Goal: Use online tool/utility: Utilize a website feature to perform a specific function

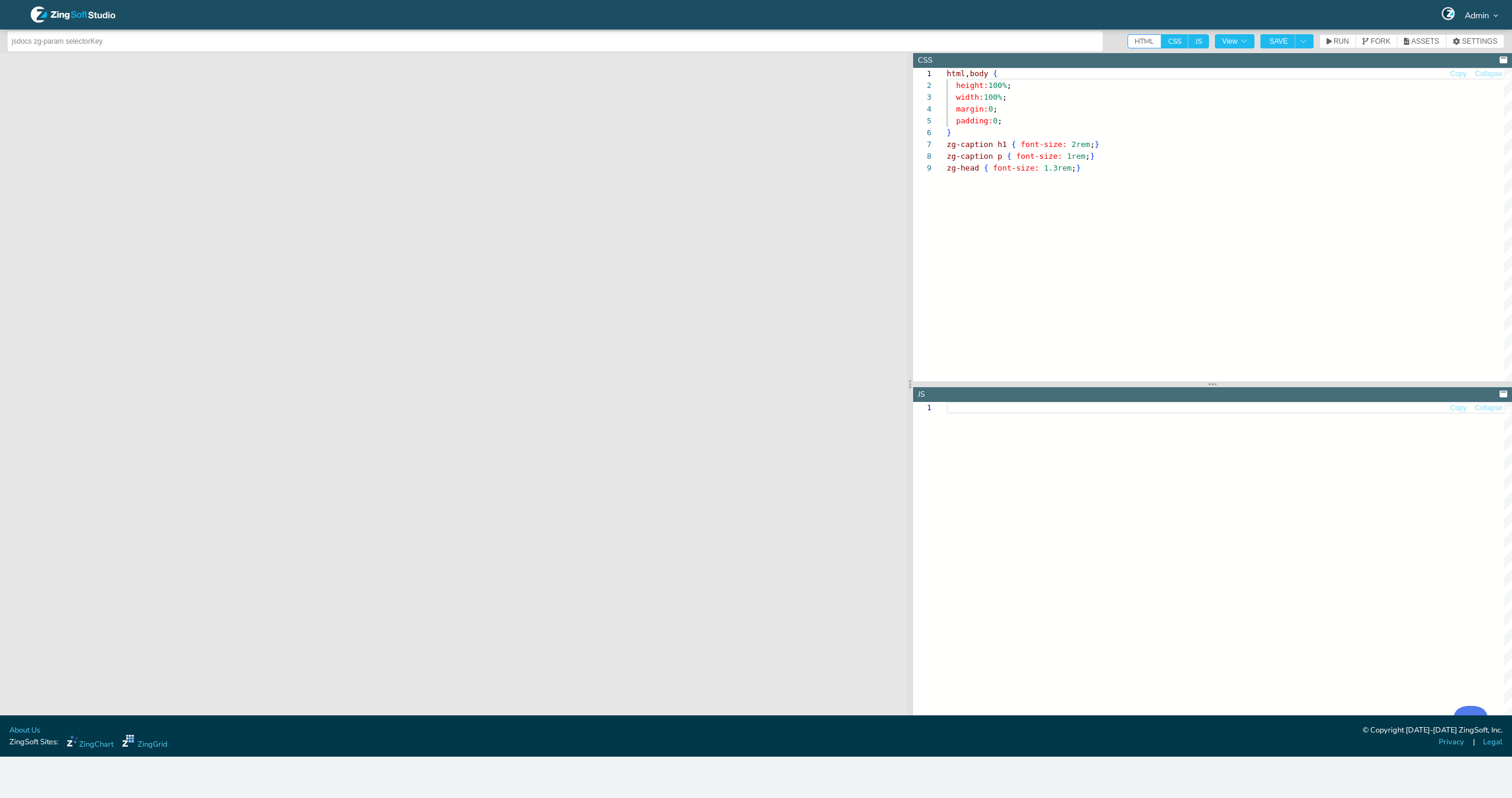
click at [1177, 41] on div at bounding box center [756, 399] width 1512 height 798
click at [1166, 46] on span "CSS" at bounding box center [1174, 41] width 27 height 14
click at [1166, 42] on input "CSS" at bounding box center [1164, 37] width 7 height 7
checkbox input "false"
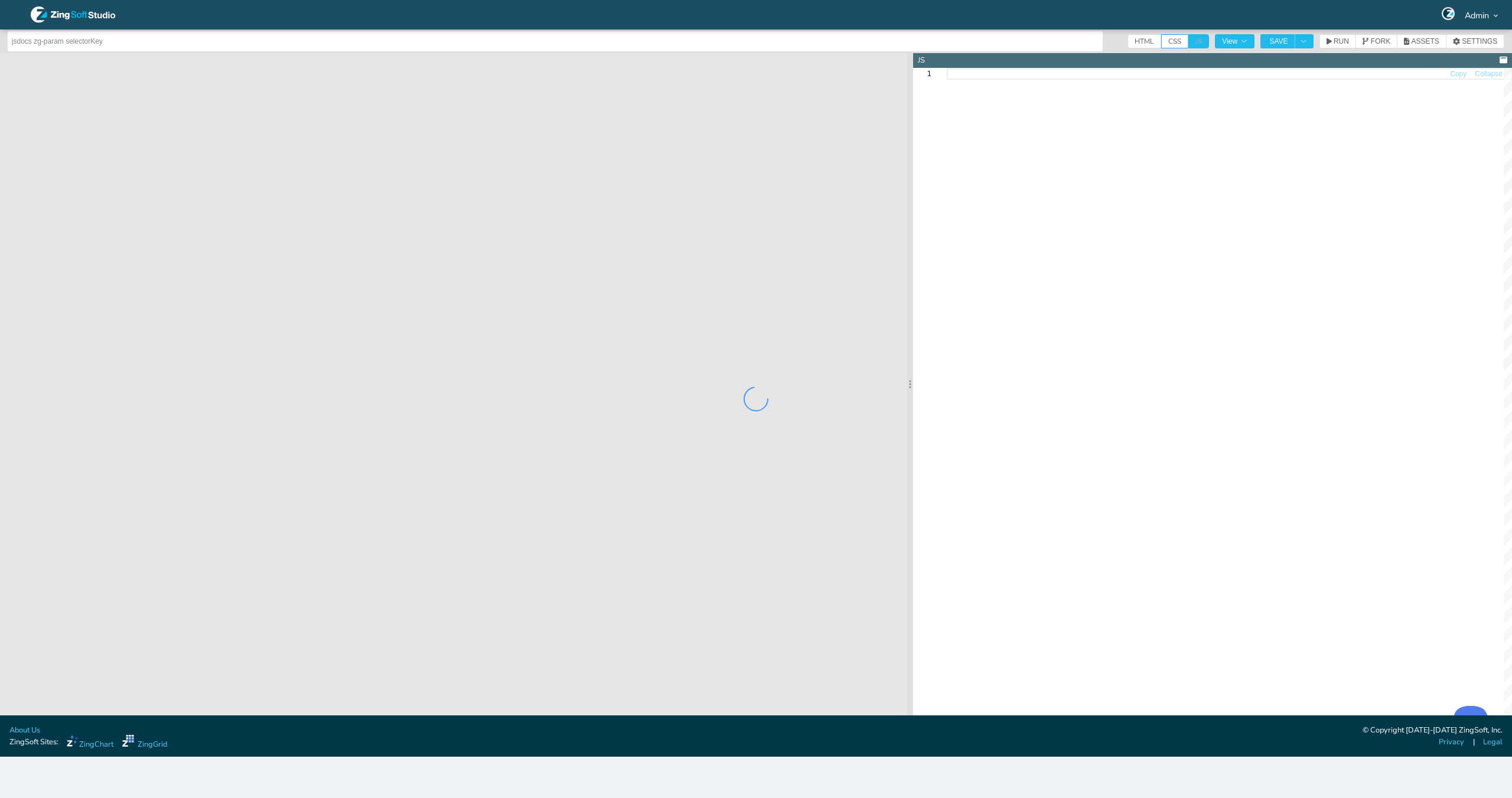
click at [1194, 45] on div at bounding box center [756, 399] width 1512 height 798
click at [1131, 45] on span "HTML" at bounding box center [1143, 41] width 33 height 14
click at [1131, 42] on input "HTML" at bounding box center [1130, 37] width 7 height 7
checkbox input "true"
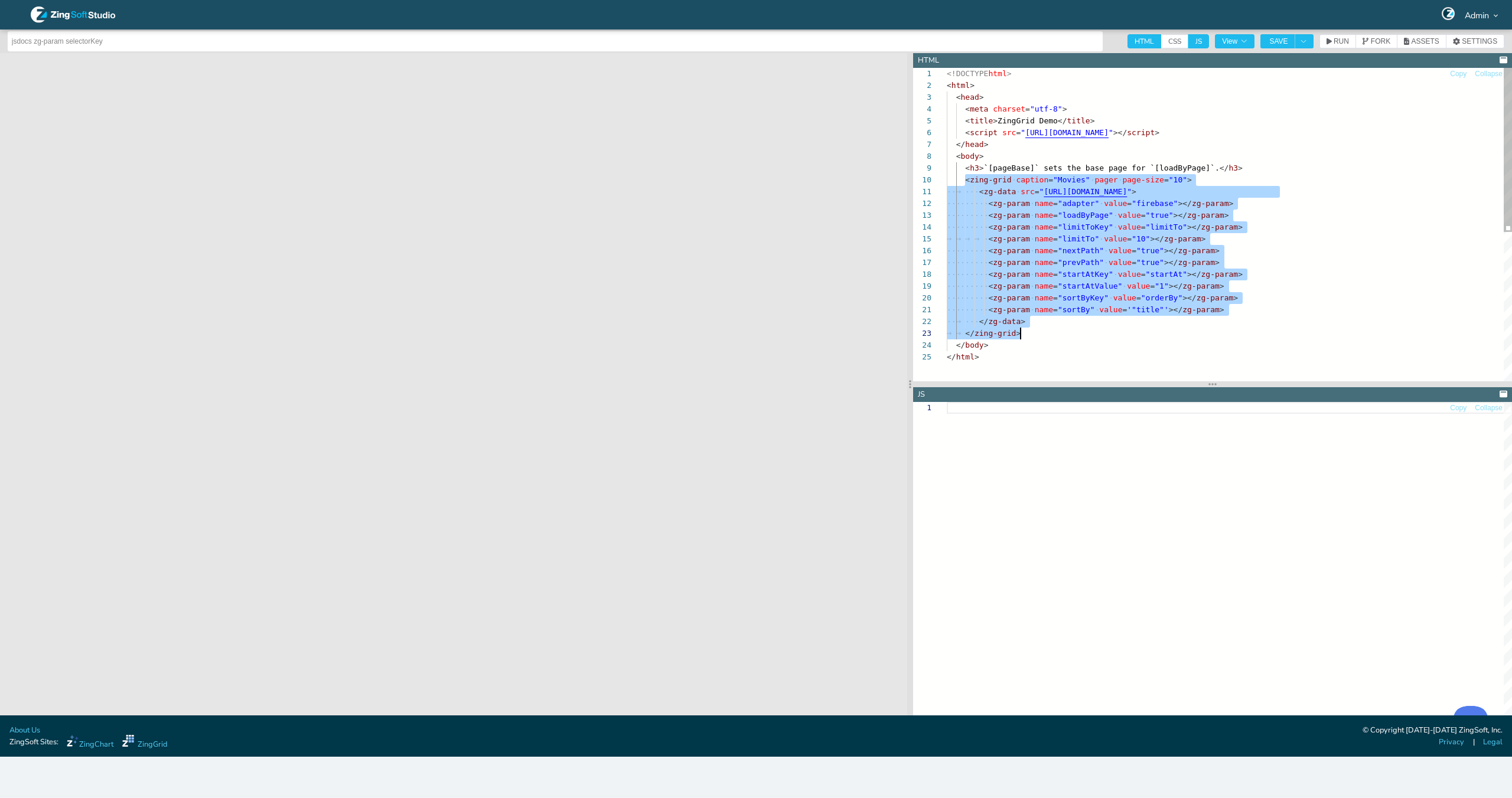
scroll to position [106, 74]
drag, startPoint x: 963, startPoint y: 182, endPoint x: 1056, endPoint y: 330, distance: 174.8
click at [1056, 330] on div "<!DOCTYPE html > < html > < head > < meta charset = "utf-8" > < title > ZingGri…" at bounding box center [1229, 366] width 565 height 597
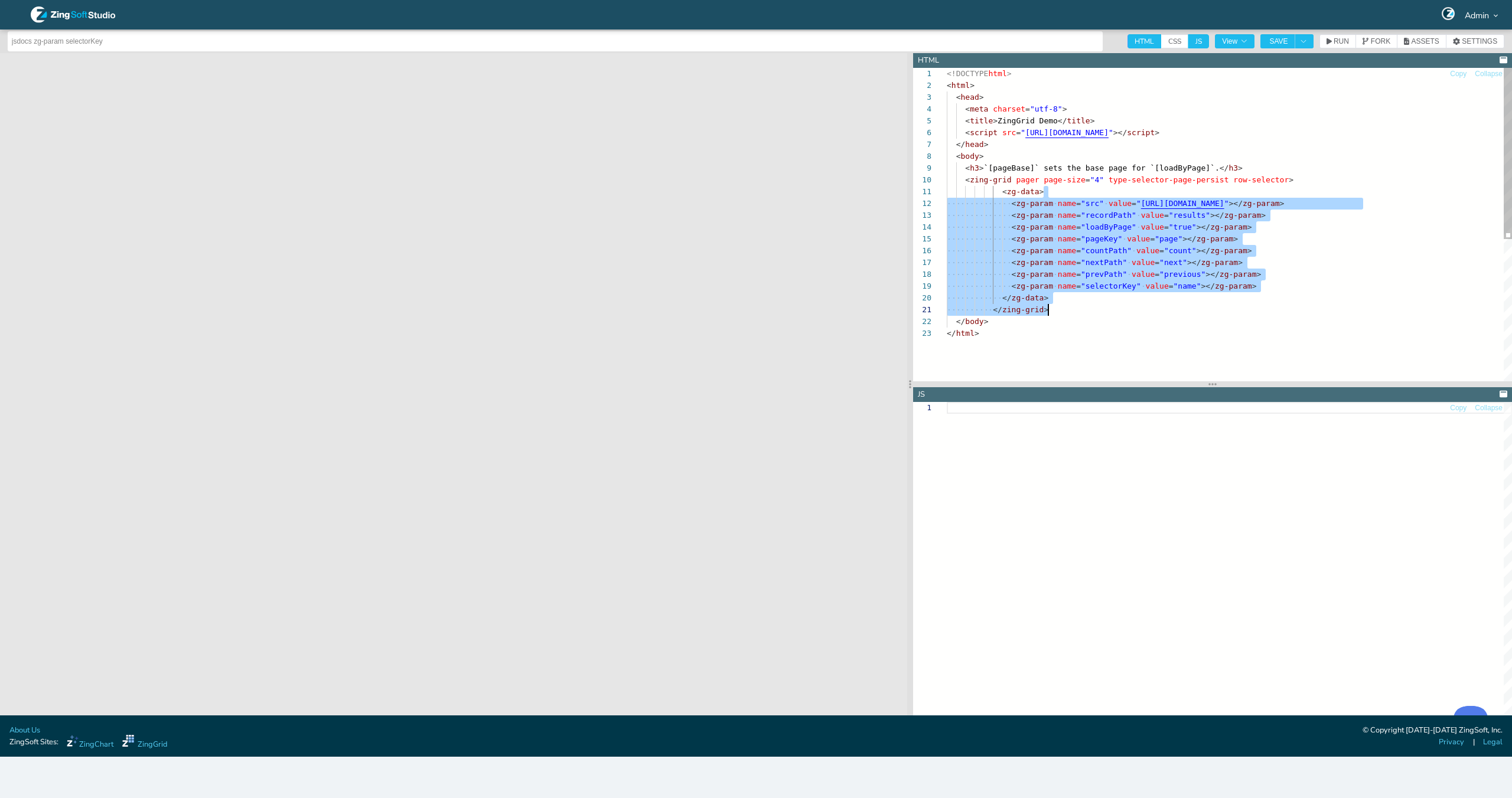
drag, startPoint x: 1044, startPoint y: 202, endPoint x: 1049, endPoint y: 308, distance: 106.1
click at [1049, 308] on div "<!DOCTYPE html > < html > < head > < meta charset = "utf-8" > < title > ZingGri…" at bounding box center [1229, 355] width 565 height 573
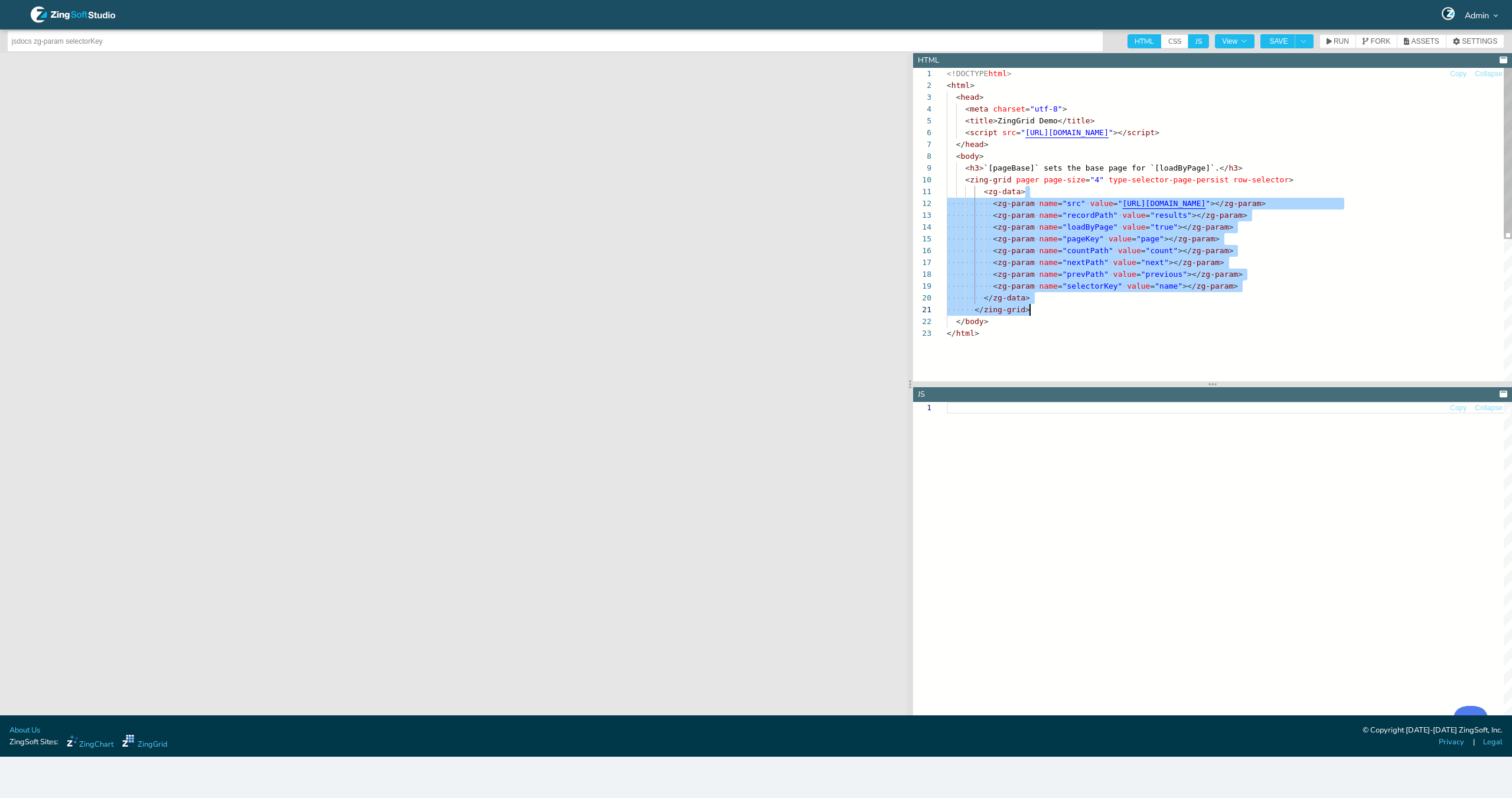
scroll to position [0, 74]
click at [1337, 42] on span "RUN" at bounding box center [1341, 41] width 15 height 7
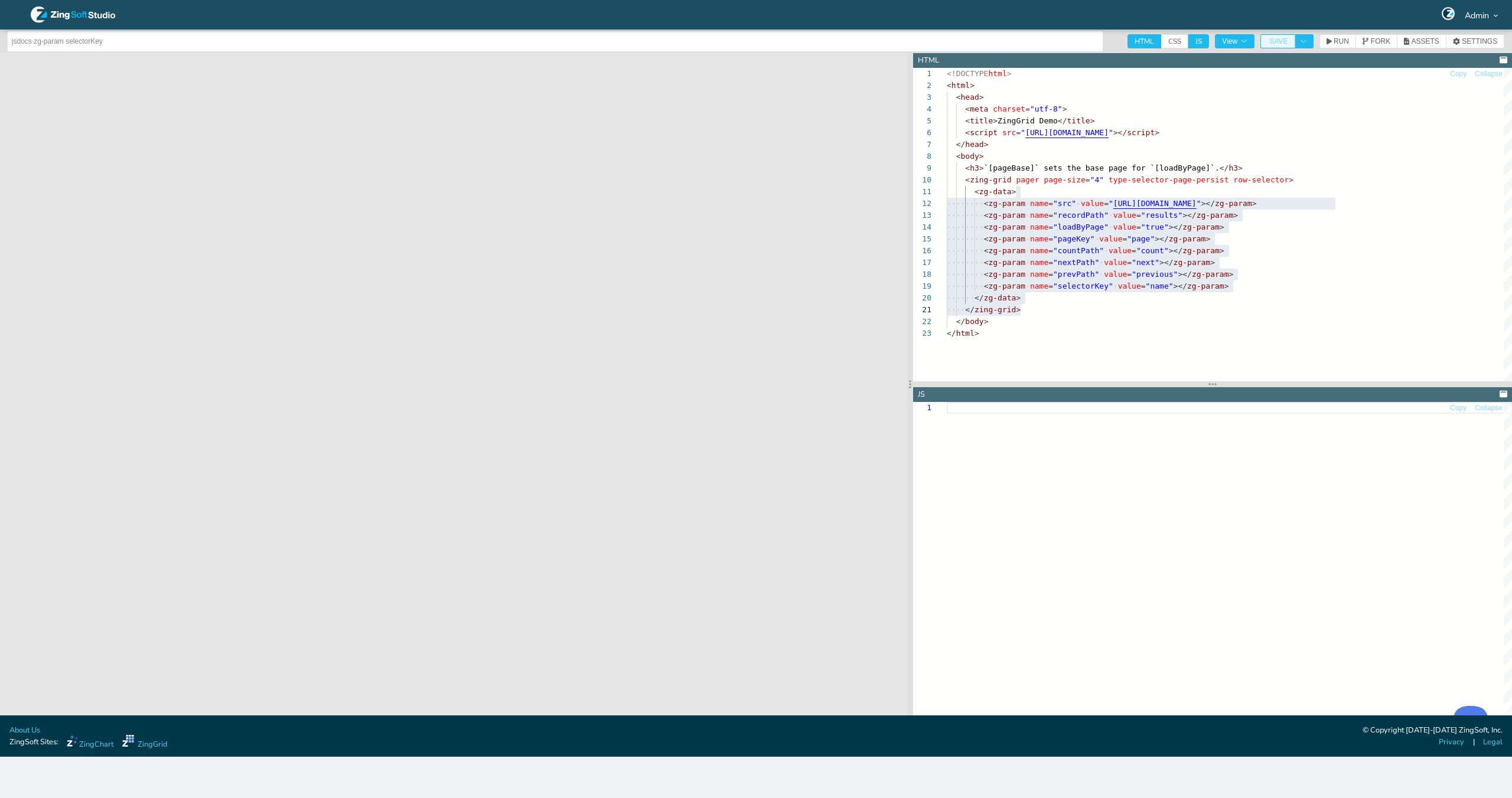
click at [1282, 45] on button "SAVE" at bounding box center [1277, 41] width 34 height 14
click at [1009, 166] on div "<!DOCTYPE html > < html > < head > < meta charset = "utf-8" > < title > ZingGri…" at bounding box center [1229, 355] width 565 height 573
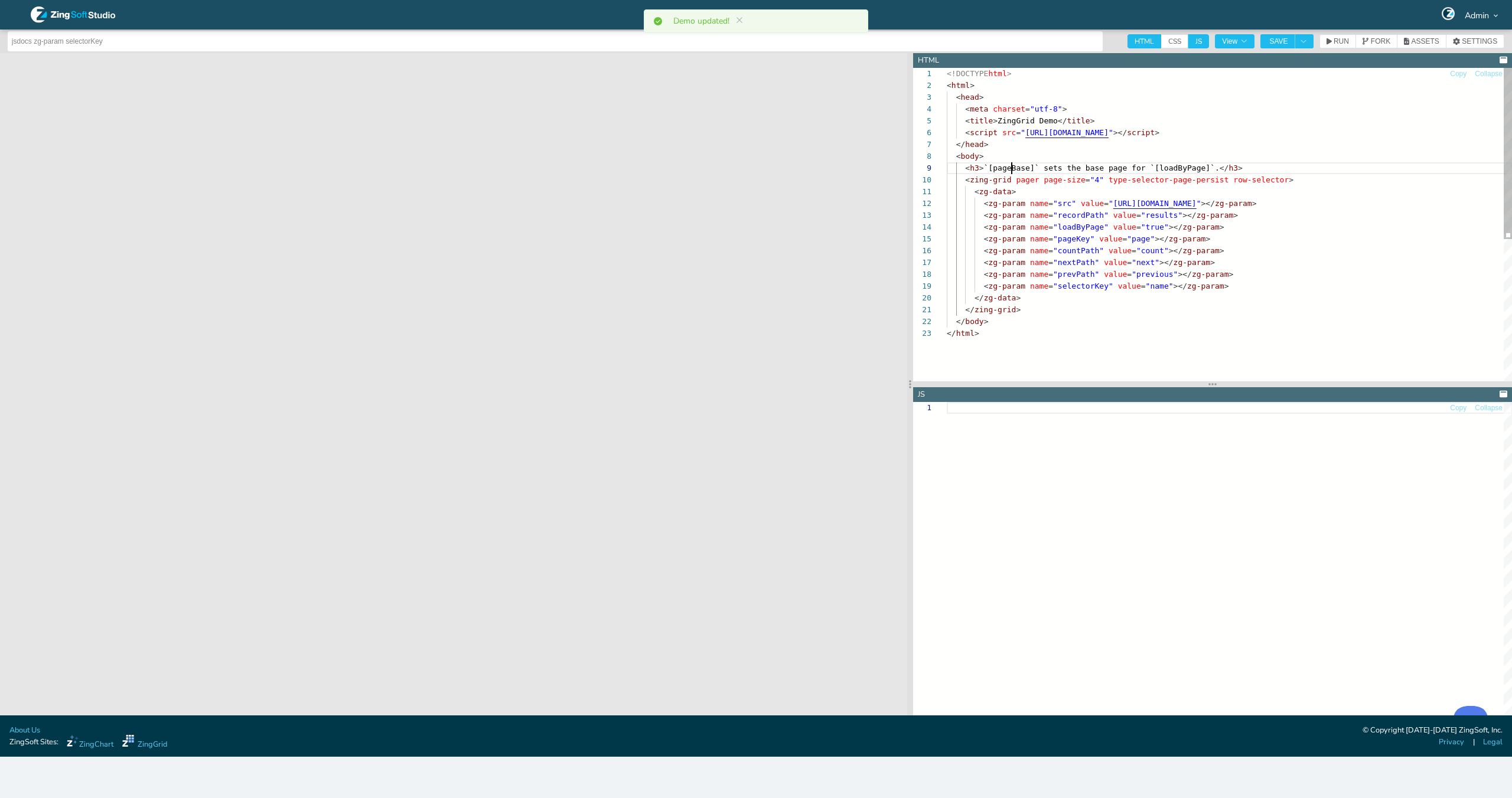
click at [1009, 166] on div "<!DOCTYPE html > < html > < head > < meta charset = "utf-8" > < title > ZingGri…" at bounding box center [1229, 355] width 565 height 573
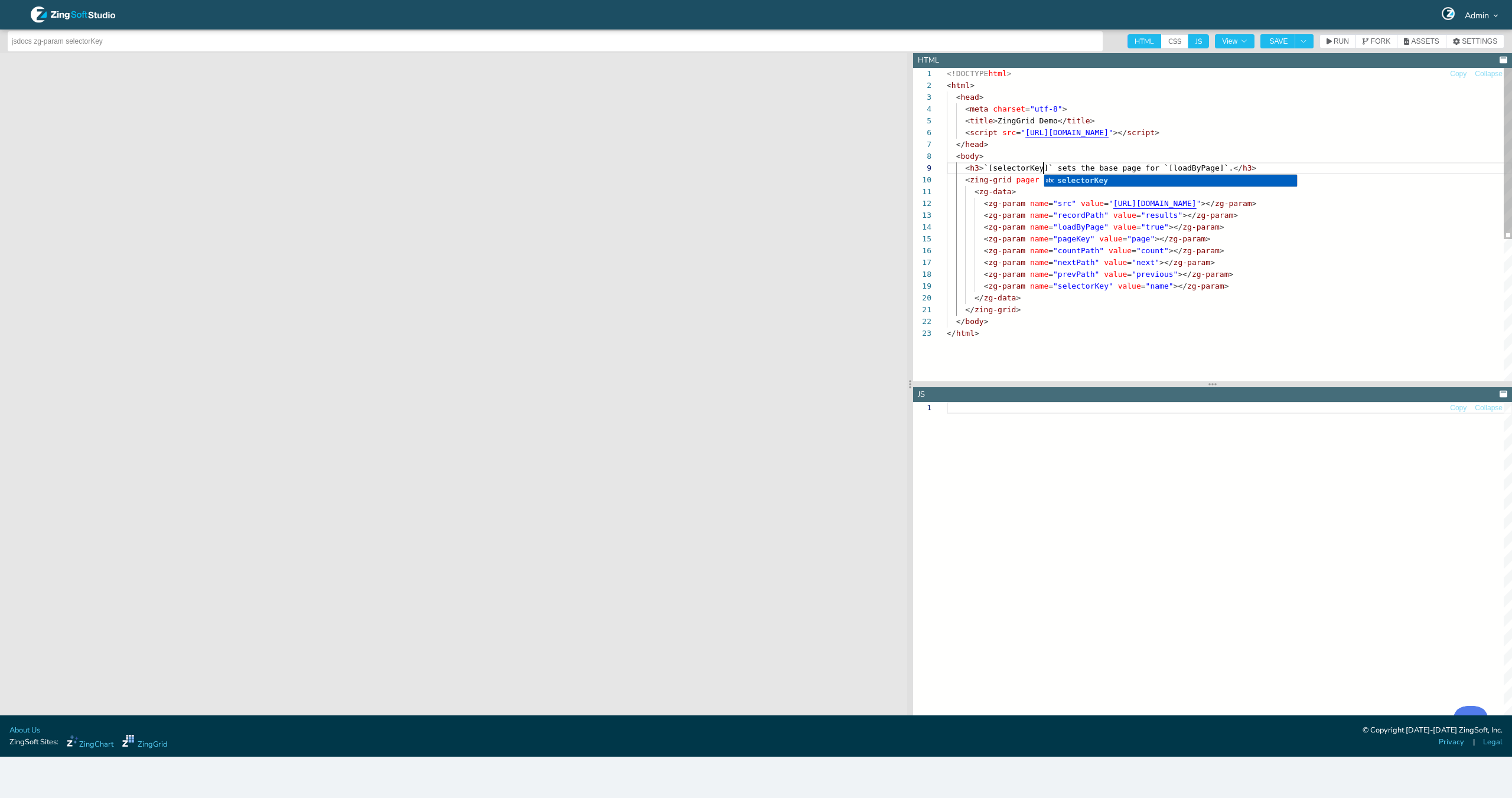
scroll to position [94, 97]
click at [1266, 309] on div "<!DOCTYPE html > < html > < head > < meta charset = "utf-8" > < title > ZingGri…" at bounding box center [1229, 355] width 565 height 573
drag, startPoint x: 1060, startPoint y: 166, endPoint x: 1078, endPoint y: 167, distance: 18.0
click at [1060, 166] on div "<!DOCTYPE html > < html > < head > < meta charset = "utf-8" > < title > ZingGri…" at bounding box center [1229, 355] width 565 height 573
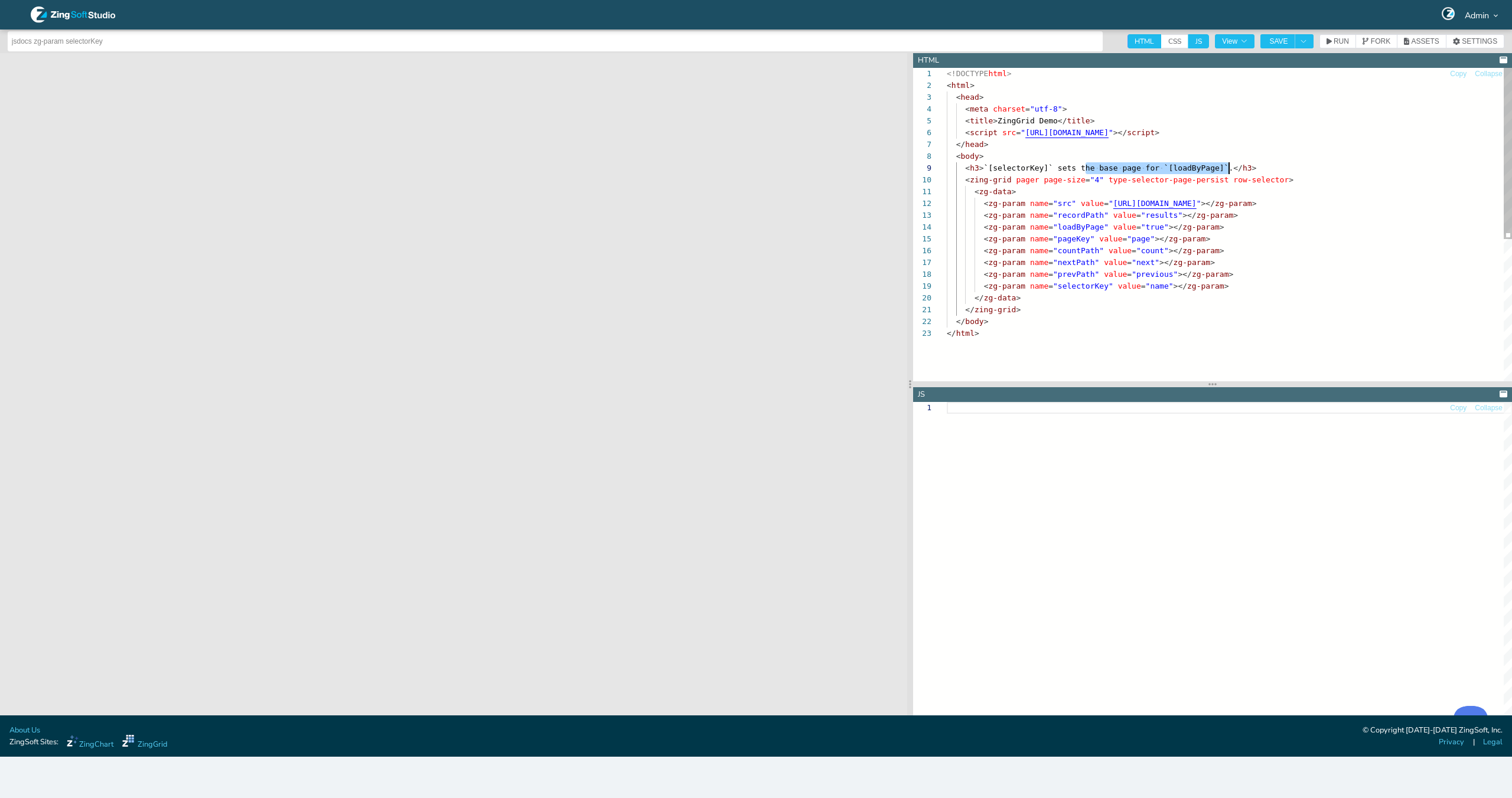
drag, startPoint x: 1084, startPoint y: 168, endPoint x: 1229, endPoint y: 170, distance: 145.0
click at [1229, 170] on div "<!DOCTYPE html > < html > < head > < meta charset = "utf-8" > < title > ZingGri…" at bounding box center [1229, 355] width 565 height 573
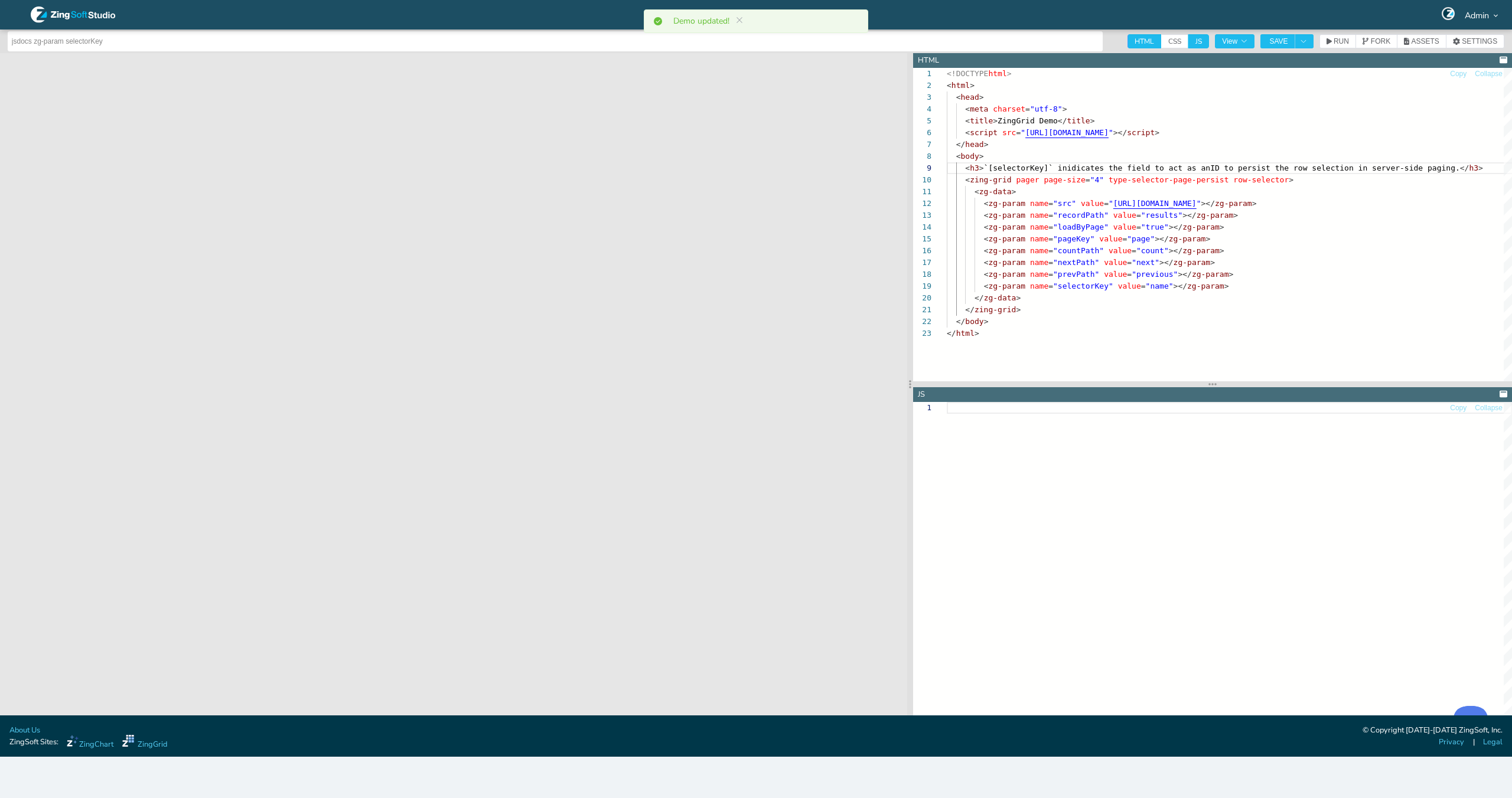
type textarea "<!DOCTYPE html> <html> <head> <meta charset="utf-8"> <title>ZingGrid Demo</titl…"
